Goal: Task Accomplishment & Management: Manage account settings

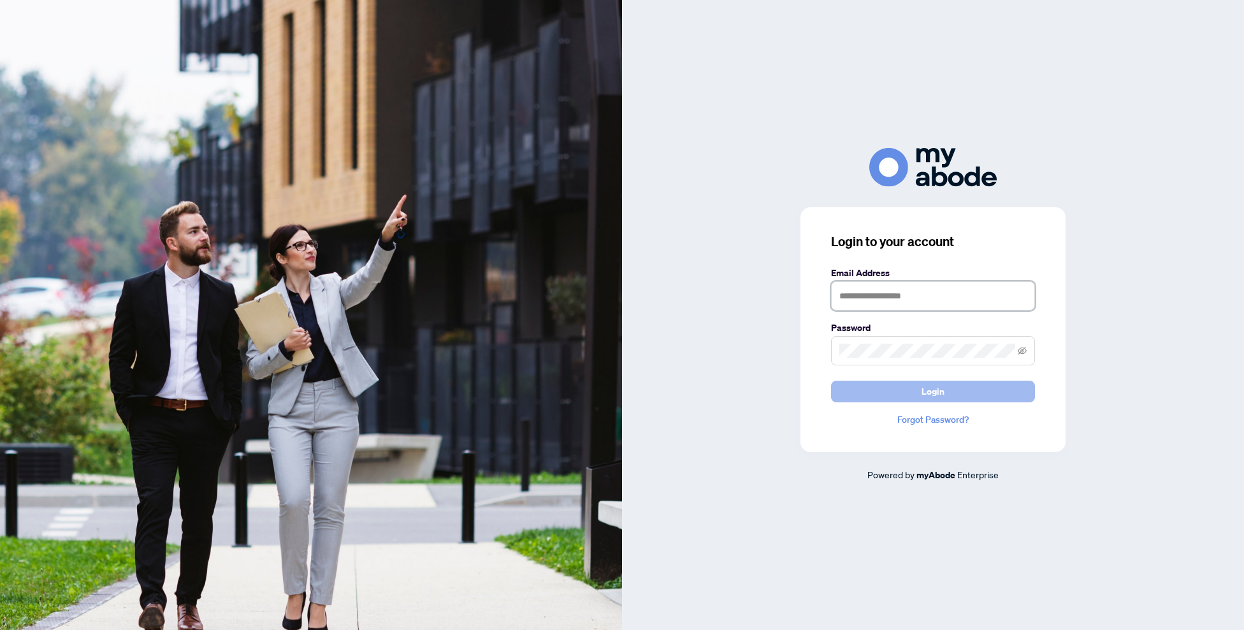
type input "**********"
click at [1010, 386] on button "Login" at bounding box center [933, 392] width 204 height 22
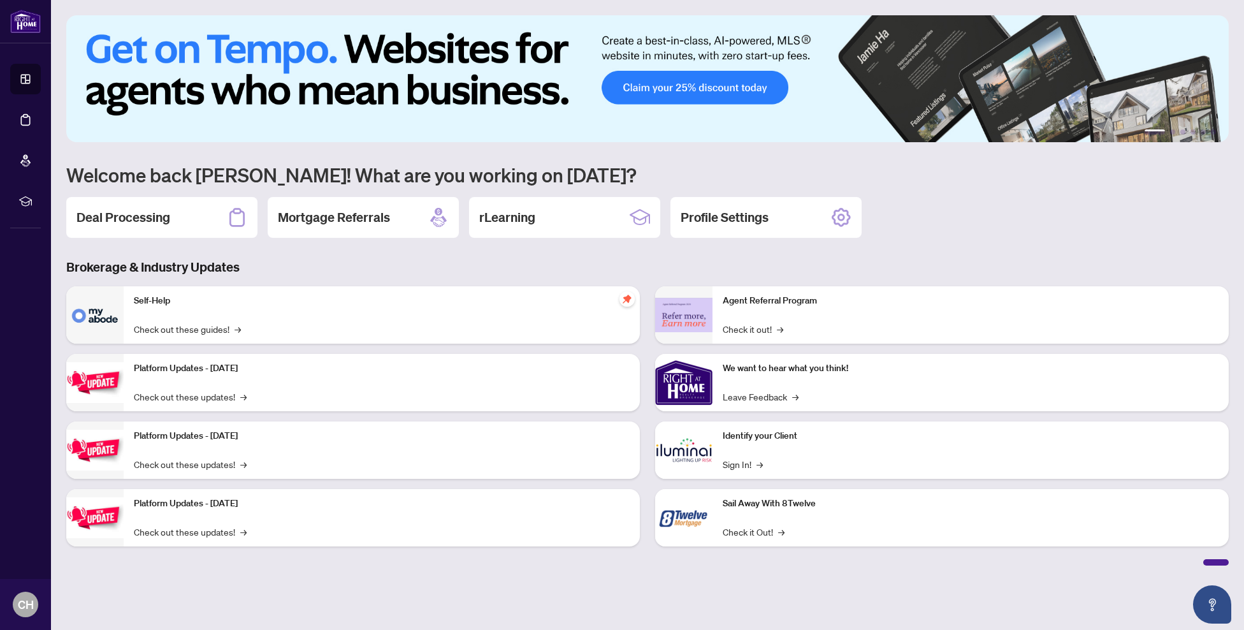
click at [193, 229] on div "Deal Processing" at bounding box center [161, 217] width 191 height 41
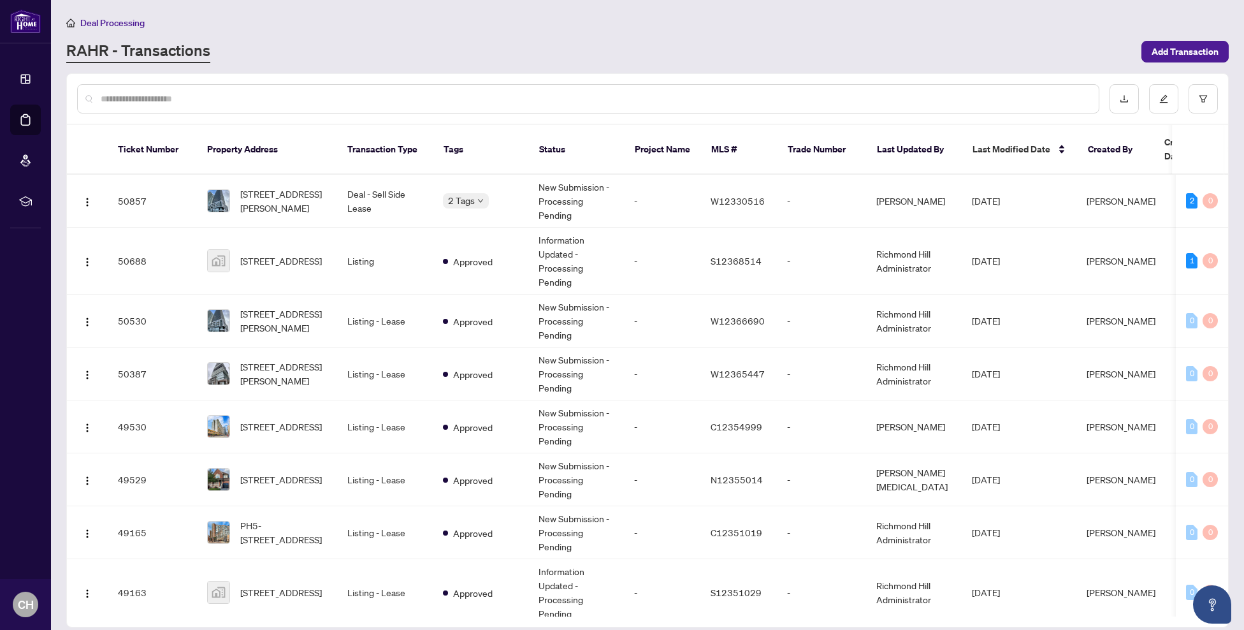
click at [256, 99] on input "text" at bounding box center [595, 99] width 988 height 14
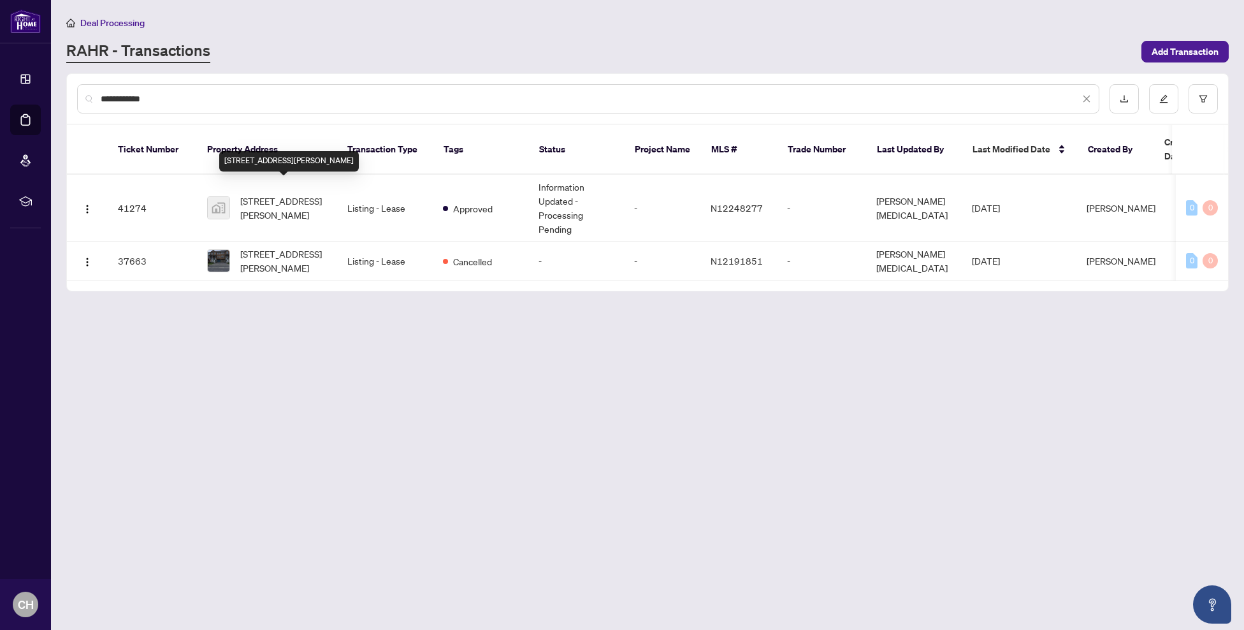
type input "**********"
click at [282, 194] on span "[STREET_ADDRESS][PERSON_NAME]" at bounding box center [283, 208] width 87 height 28
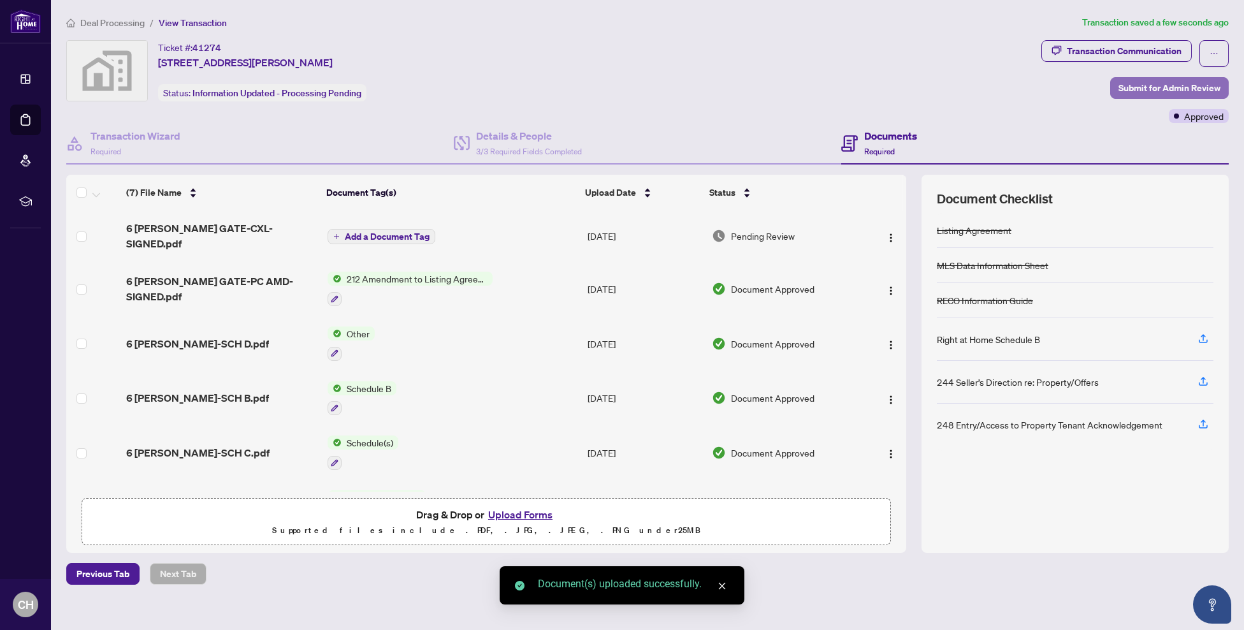
click at [1142, 89] on span "Submit for Admin Review" at bounding box center [1170, 88] width 102 height 20
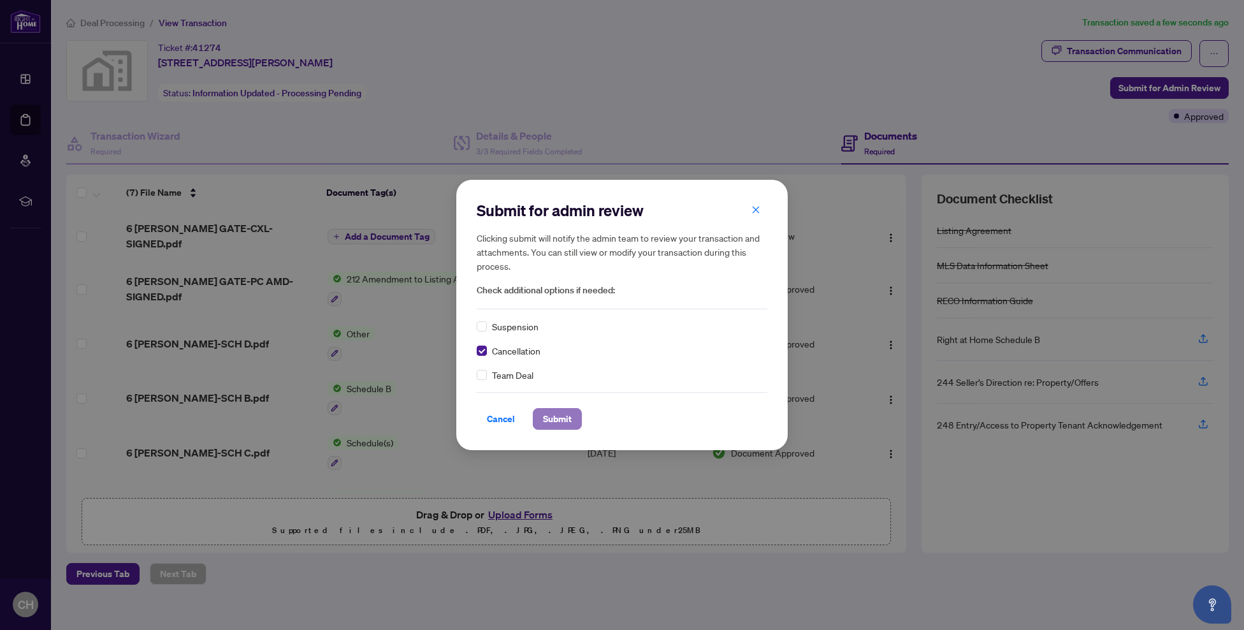
click at [550, 412] on span "Submit" at bounding box center [557, 419] width 29 height 20
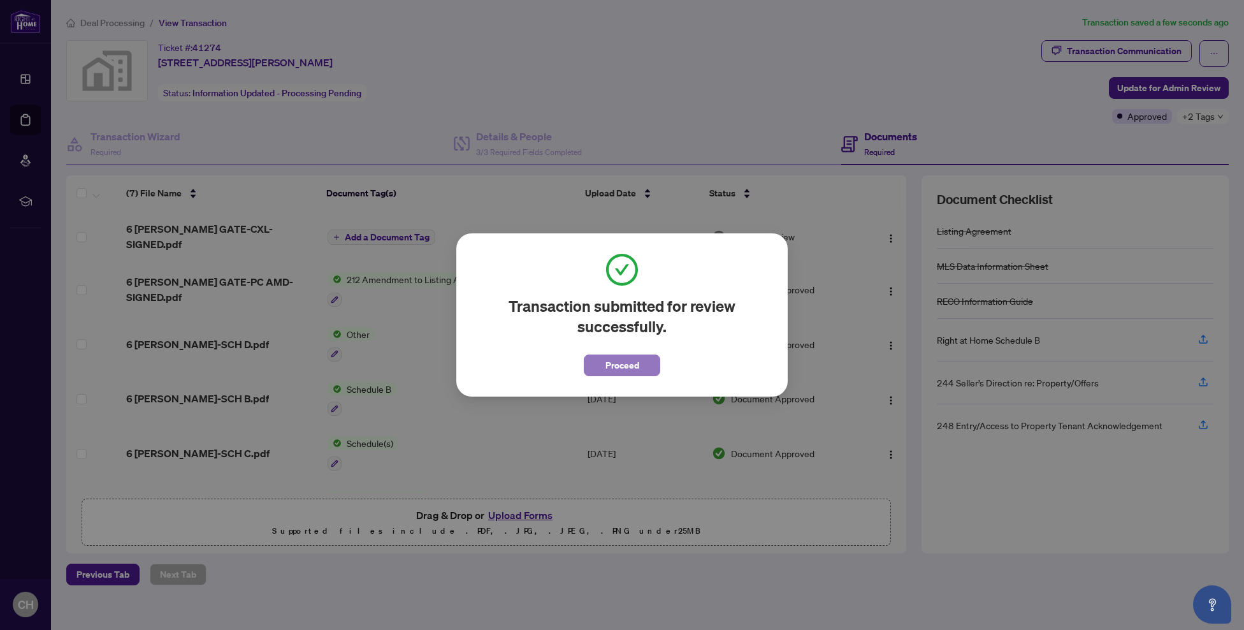
click at [641, 368] on button "Proceed" at bounding box center [622, 365] width 76 height 22
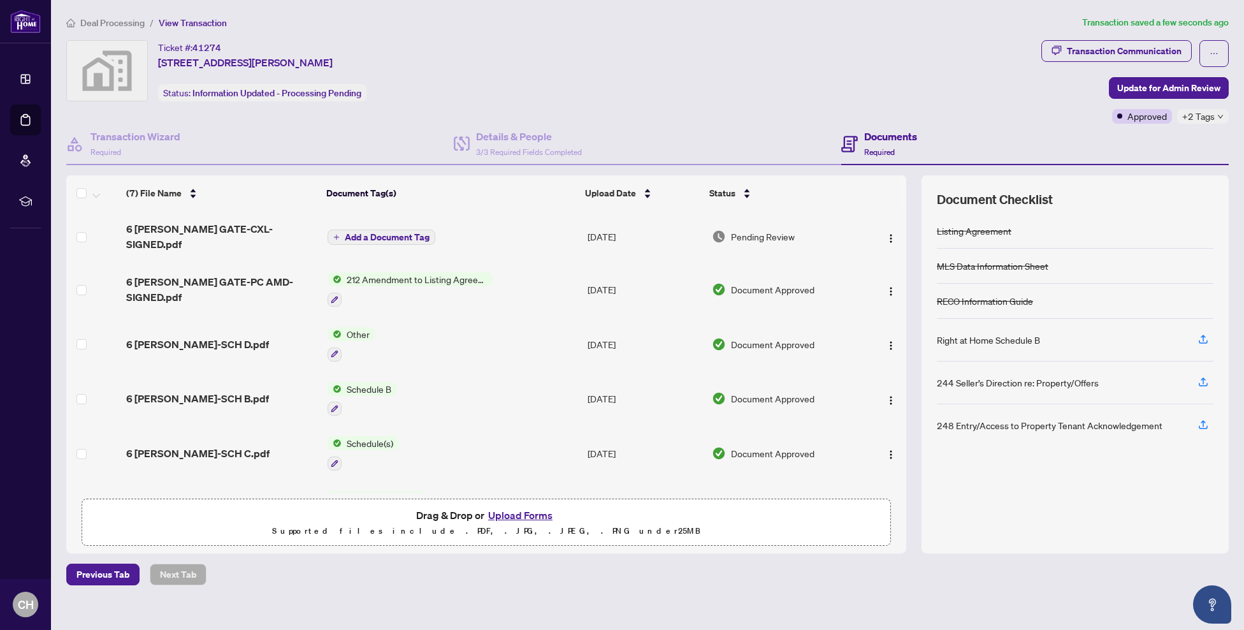
drag, startPoint x: 644, startPoint y: 88, endPoint x: 649, endPoint y: 110, distance: 22.9
click at [644, 89] on div "Ticket #: 41274 6 Martell Gate, Aurora, ON, Canada Status: Information Updated …" at bounding box center [551, 70] width 970 height 61
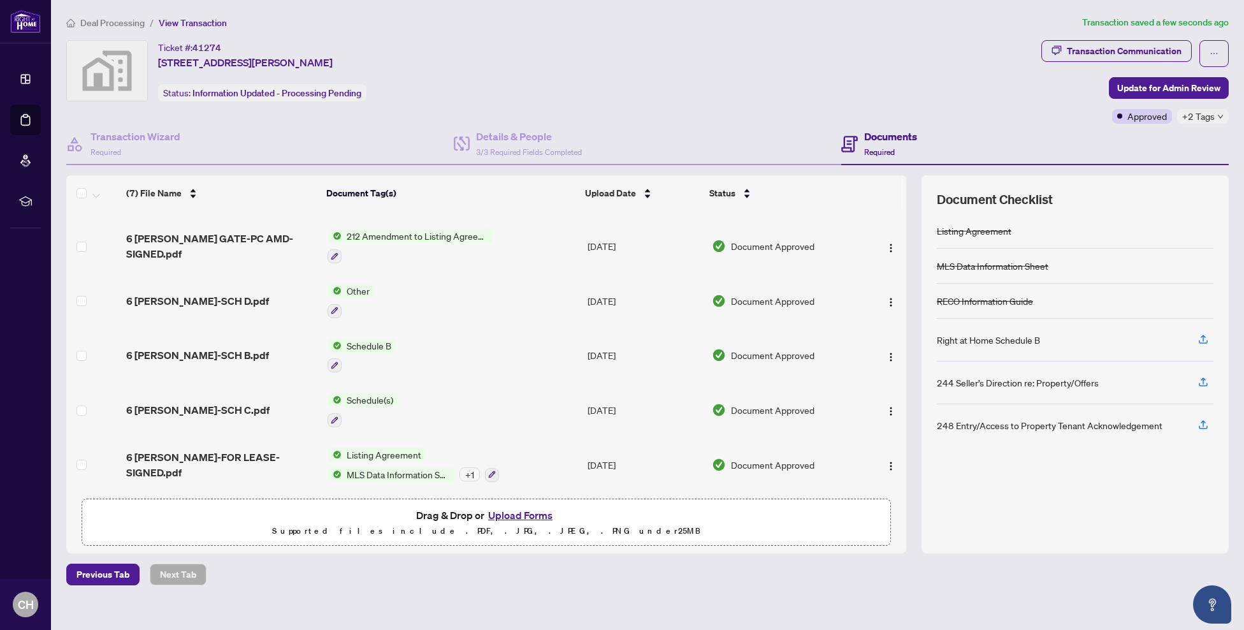
scroll to position [88, 0]
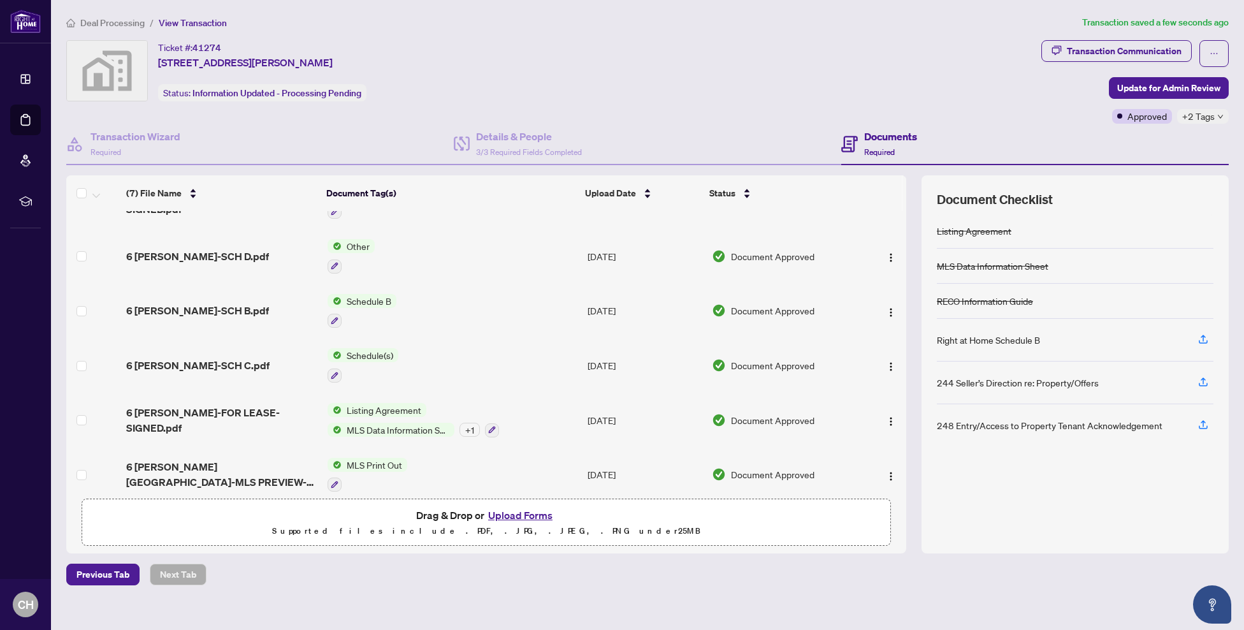
click at [649, 104] on div "Ticket #: 41274 6 Martell Gate, Aurora, ON, Canada Status: Information Updated …" at bounding box center [551, 82] width 975 height 84
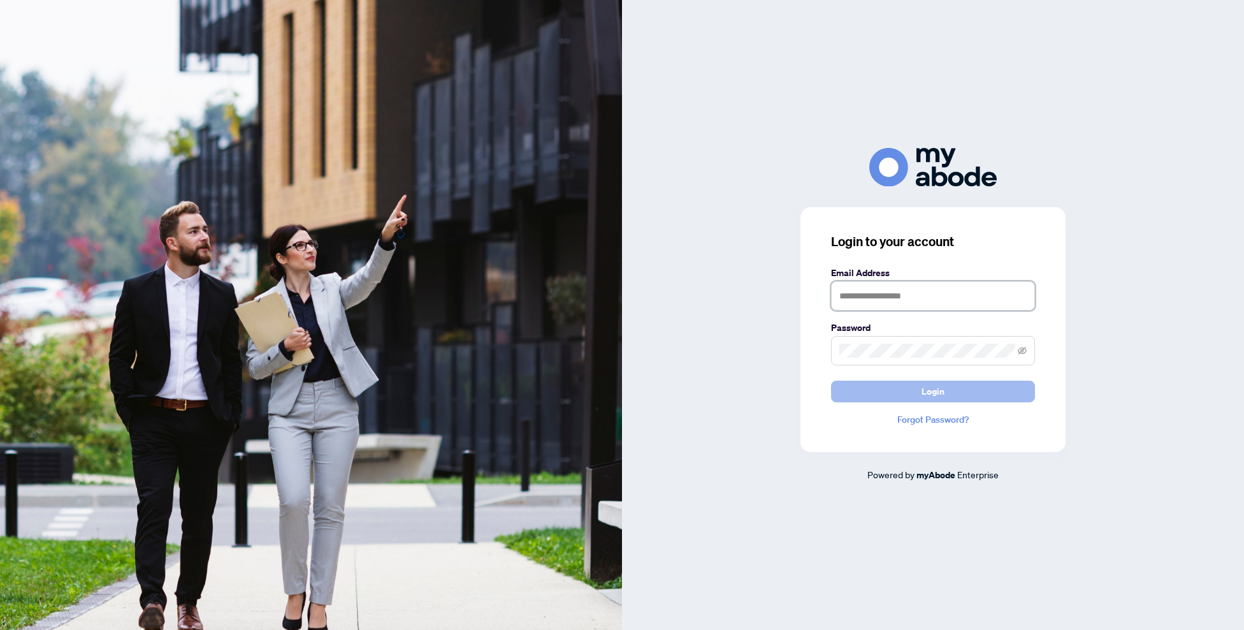
type input "**********"
click at [973, 388] on button "Login" at bounding box center [933, 392] width 204 height 22
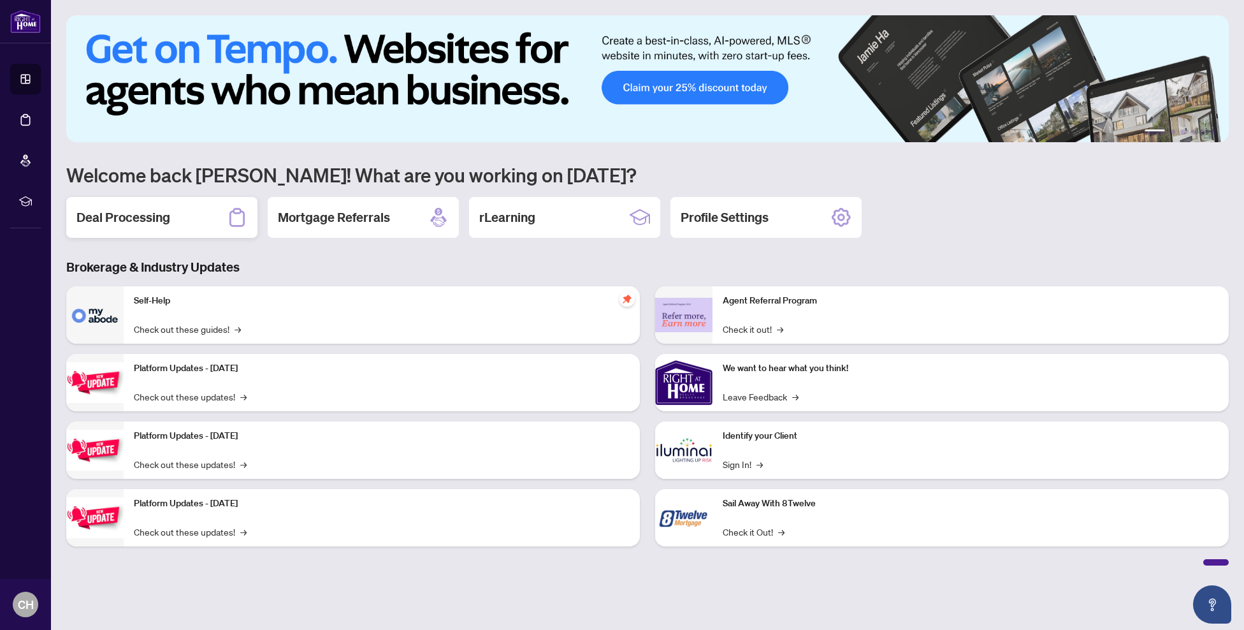
click at [159, 225] on h2 "Deal Processing" at bounding box center [123, 217] width 94 height 18
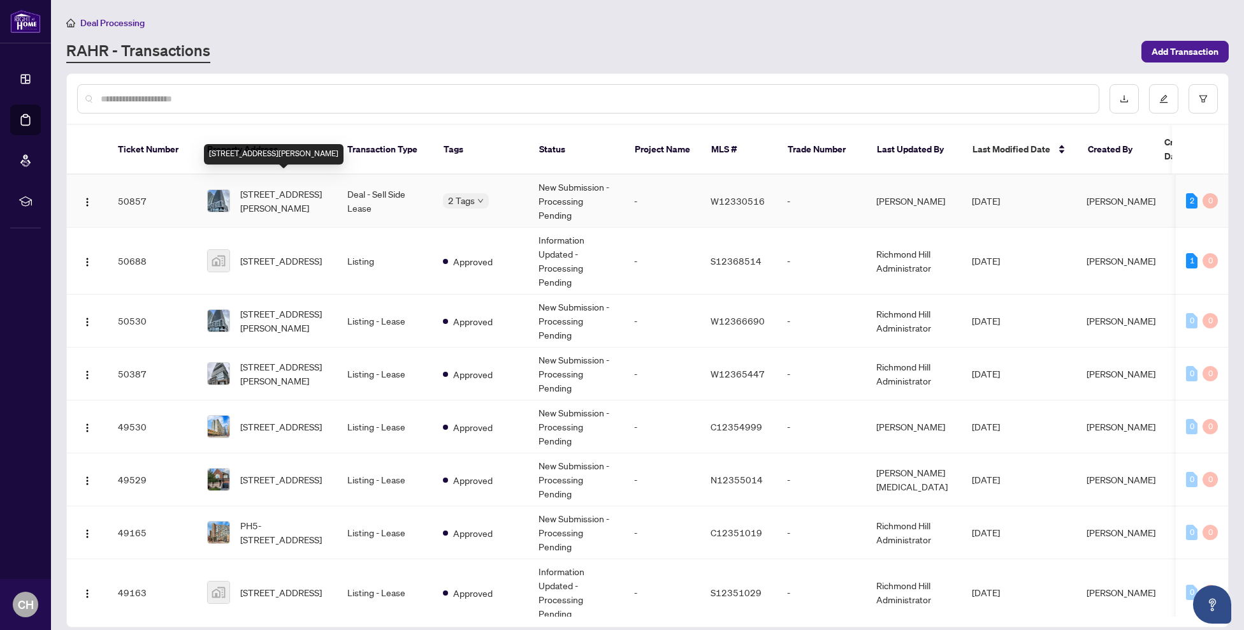
click at [291, 187] on span "2601-70 ANNIE CRAIG Dr, Toronto, Ontario M8V 0G2, Canada" at bounding box center [283, 201] width 87 height 28
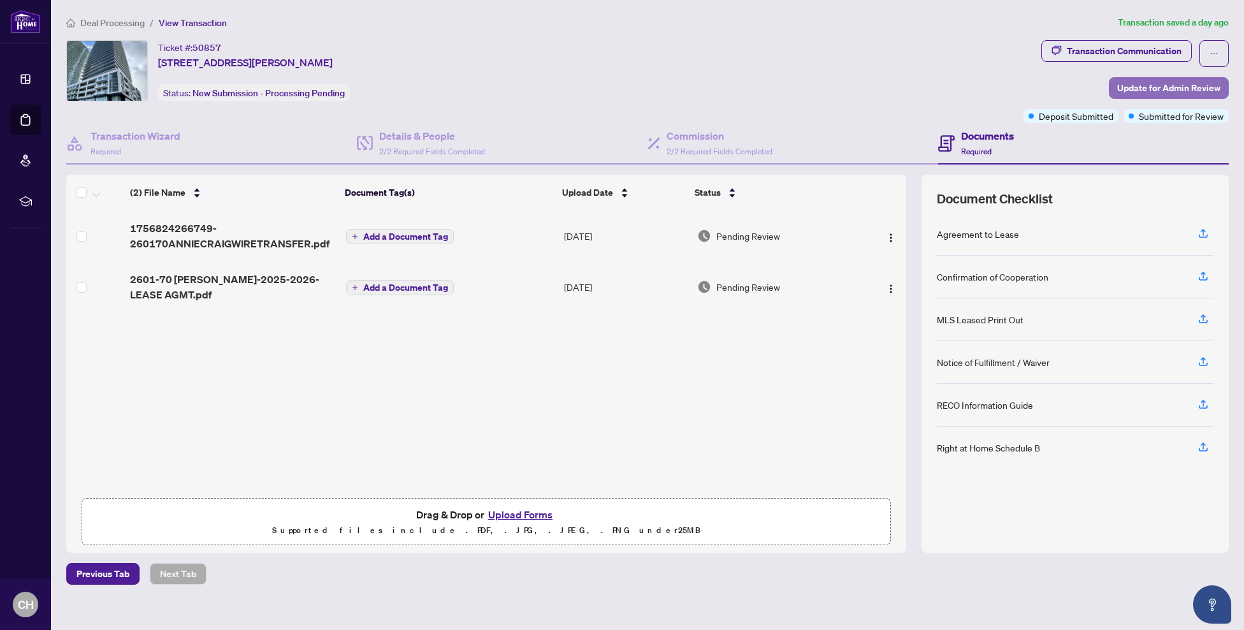
click at [1163, 87] on span "Update for Admin Review" at bounding box center [1168, 88] width 103 height 20
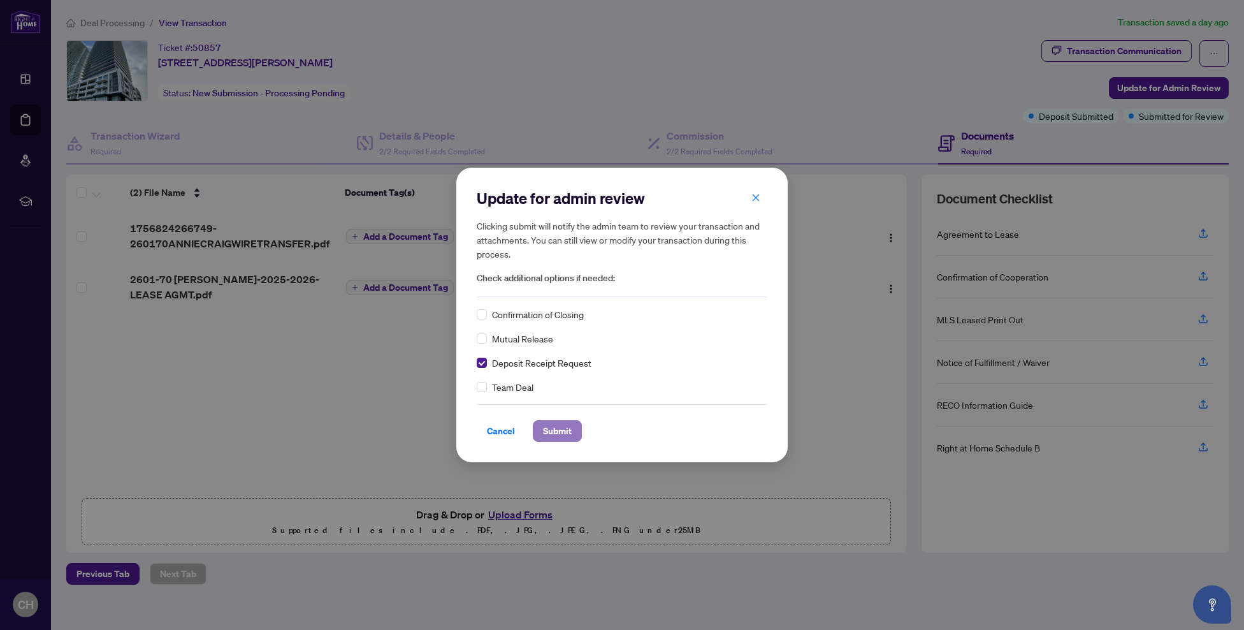
click at [562, 435] on span "Submit" at bounding box center [557, 431] width 29 height 20
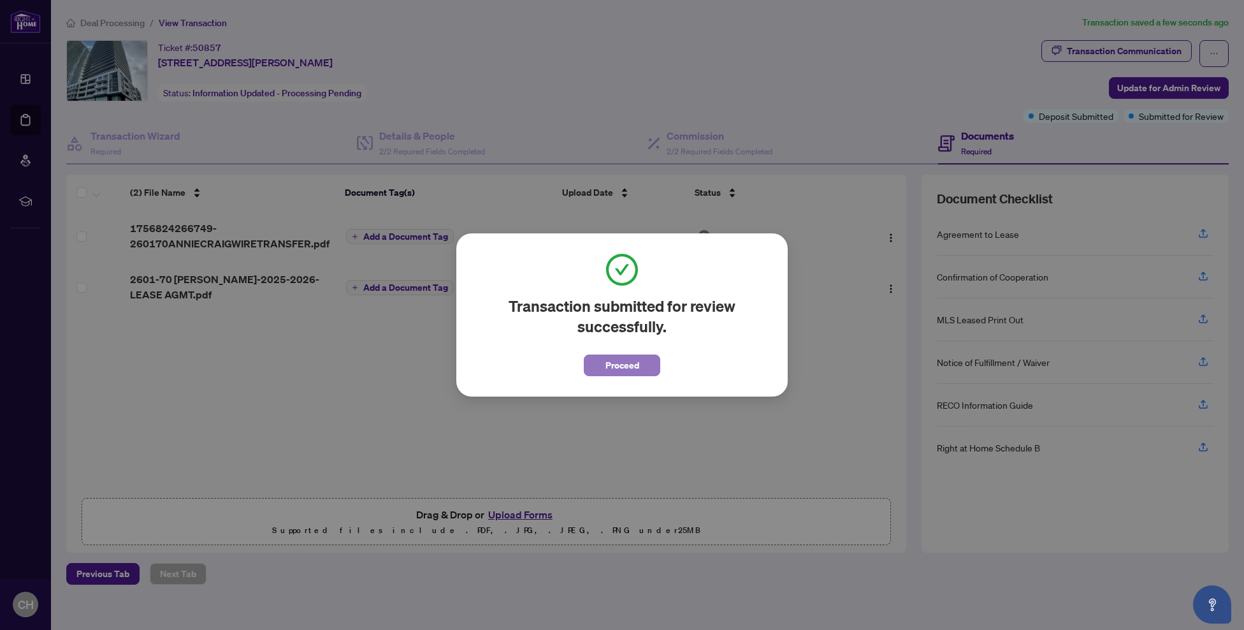
click at [644, 361] on button "Proceed" at bounding box center [622, 365] width 76 height 22
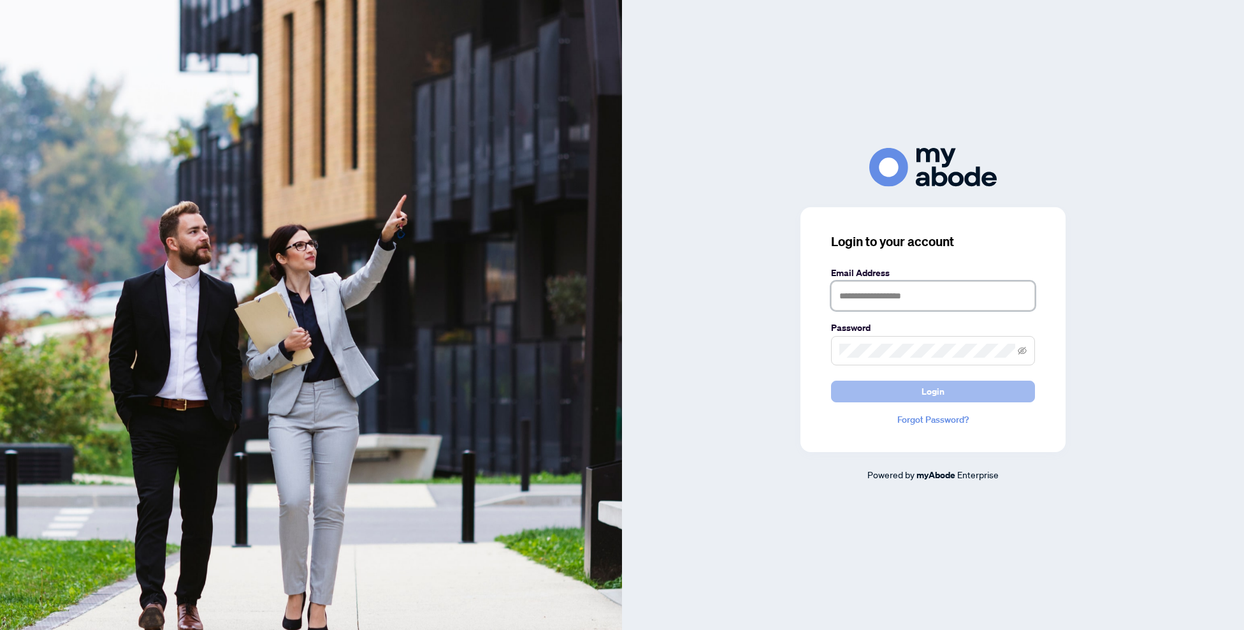
type input "**********"
click at [984, 391] on button "Login" at bounding box center [933, 392] width 204 height 22
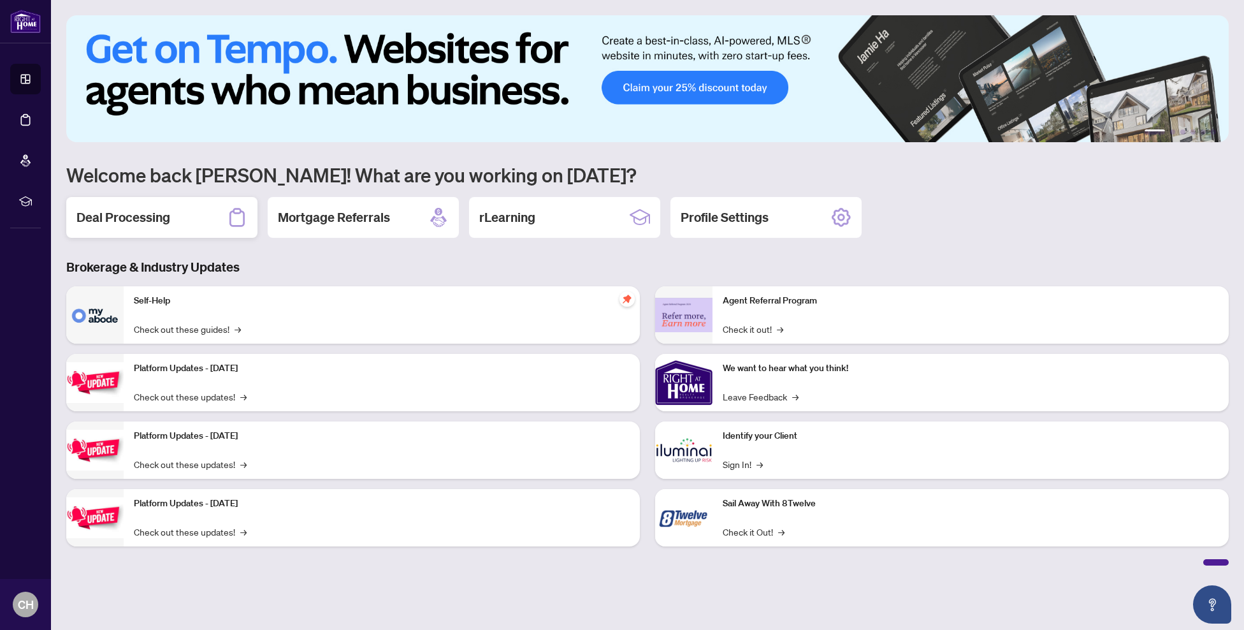
click at [168, 225] on h2 "Deal Processing" at bounding box center [123, 217] width 94 height 18
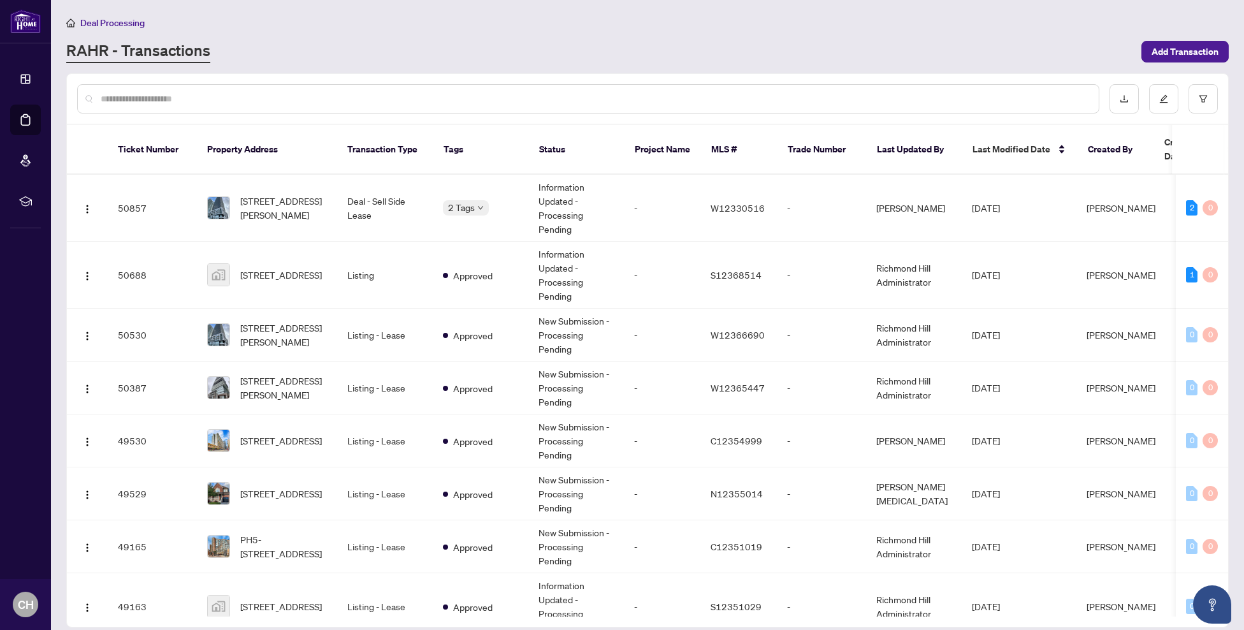
click at [235, 97] on input "text" at bounding box center [595, 99] width 988 height 14
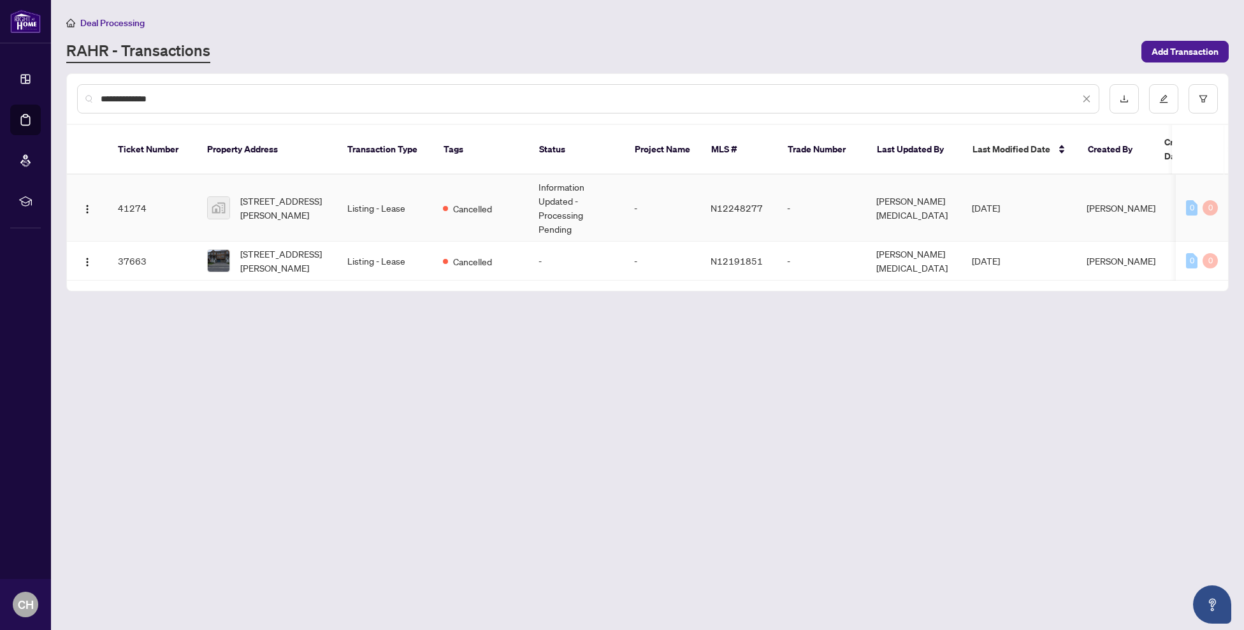
type input "**********"
click at [275, 194] on span "[STREET_ADDRESS][PERSON_NAME]" at bounding box center [283, 208] width 87 height 28
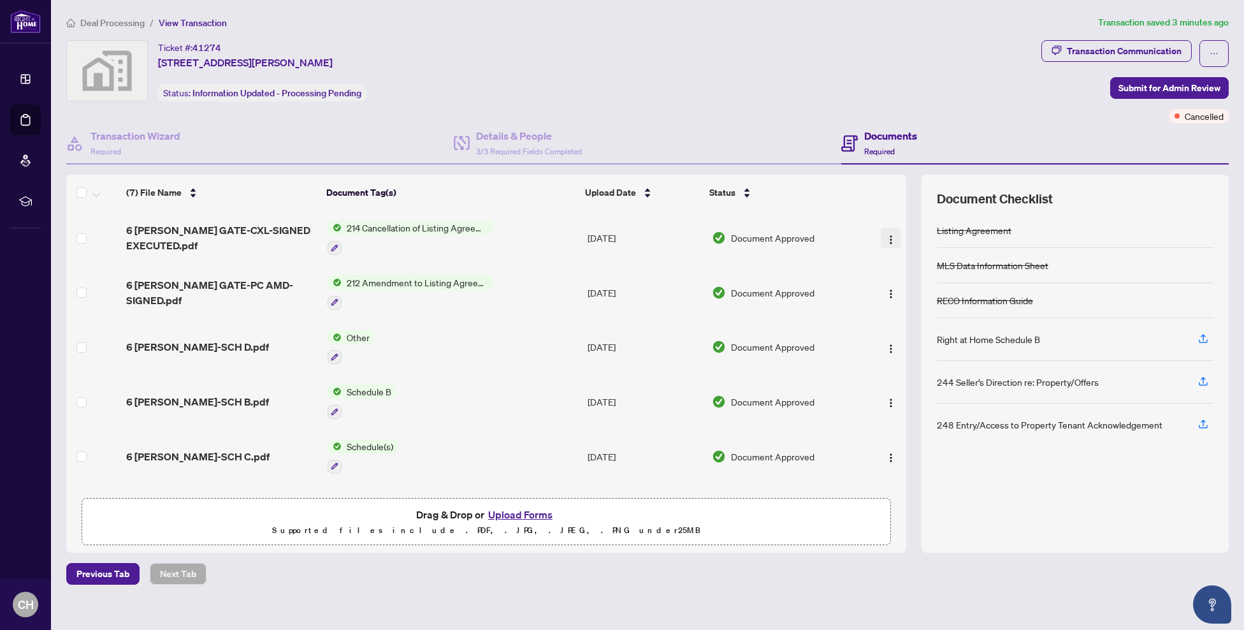
click at [890, 235] on img "button" at bounding box center [891, 240] width 10 height 10
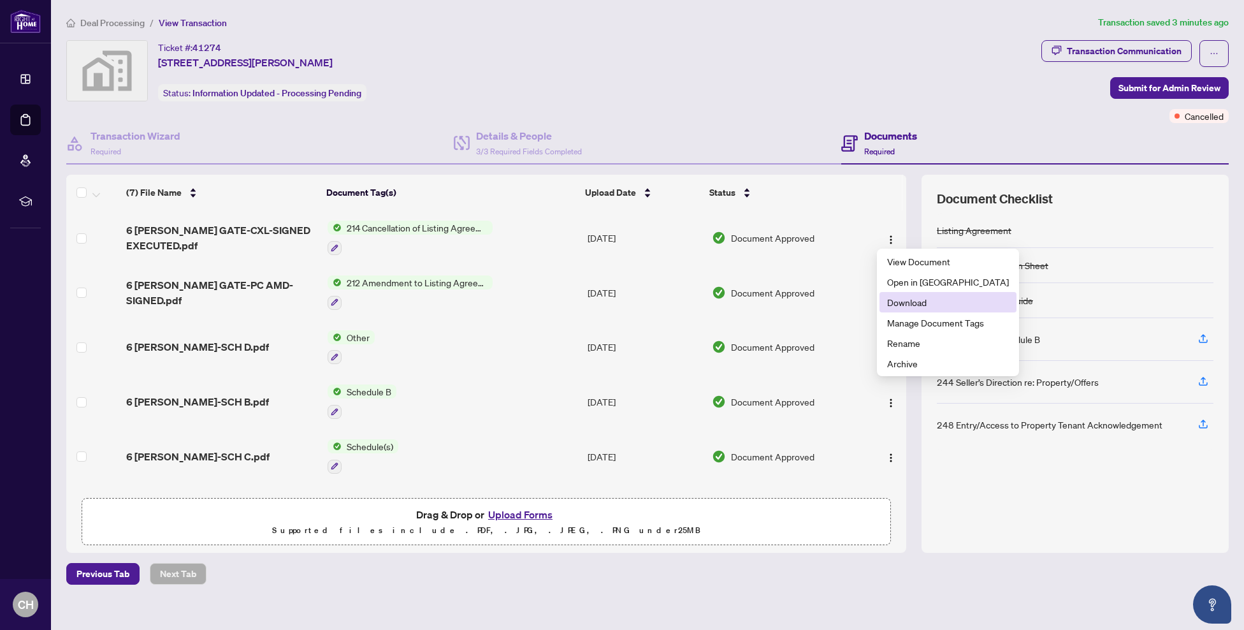
click at [905, 299] on span "Download" at bounding box center [948, 302] width 122 height 14
